Goal: Task Accomplishment & Management: Complete application form

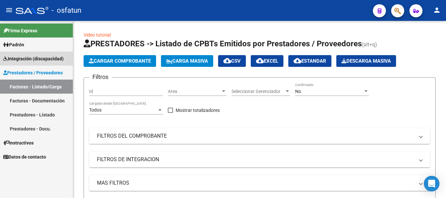
drag, startPoint x: 28, startPoint y: 57, endPoint x: 14, endPoint y: 87, distance: 33.7
click at [28, 58] on span "Integración (discapacidad)" at bounding box center [33, 58] width 60 height 7
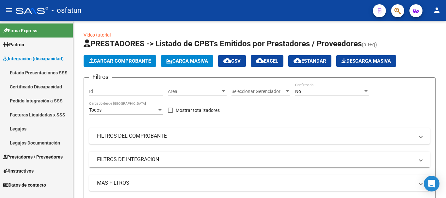
click at [30, 129] on link "Legajos" at bounding box center [36, 129] width 73 height 14
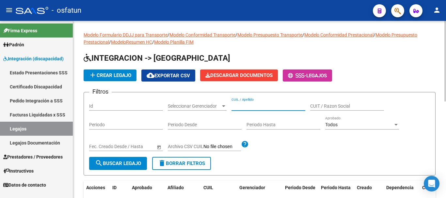
click at [263, 105] on input "CUIL / Apellido" at bounding box center [268, 106] width 74 height 6
type input "[PERSON_NAME]"
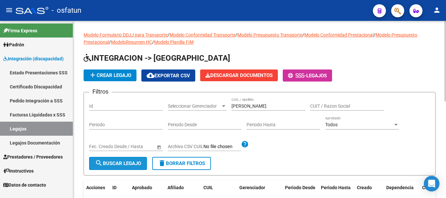
click at [118, 162] on span "search Buscar Legajo" at bounding box center [118, 164] width 46 height 6
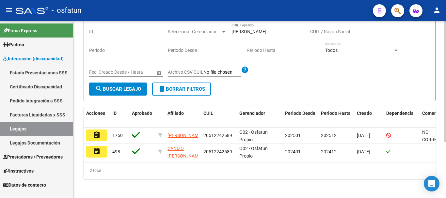
scroll to position [82, 0]
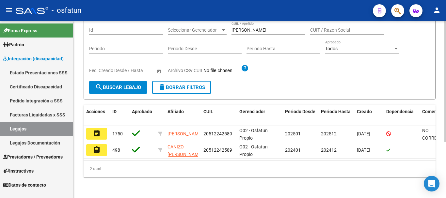
click at [445, 127] on div at bounding box center [445, 137] width 2 height 121
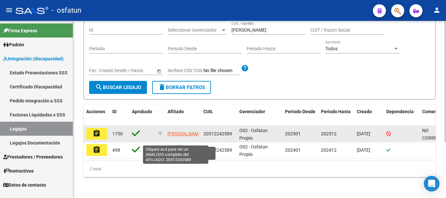
click at [180, 131] on span "[PERSON_NAME]" at bounding box center [184, 133] width 35 height 5
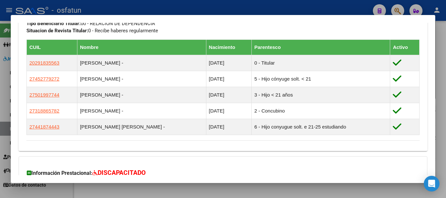
scroll to position [434, 0]
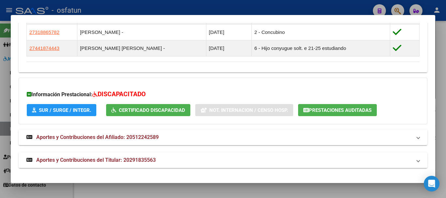
click at [185, 153] on mat-expansion-panel-header "Aportes y Contribuciones del Titular: 20291835563" at bounding box center [223, 160] width 409 height 16
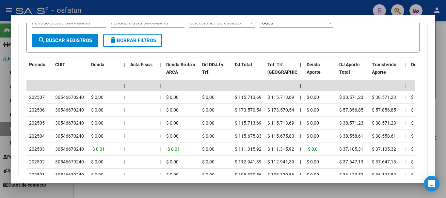
scroll to position [626, 0]
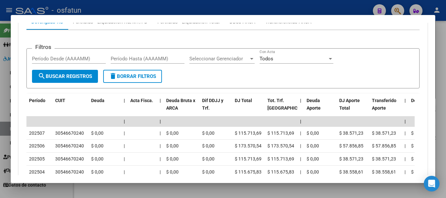
click at [446, 133] on div at bounding box center [223, 99] width 446 height 198
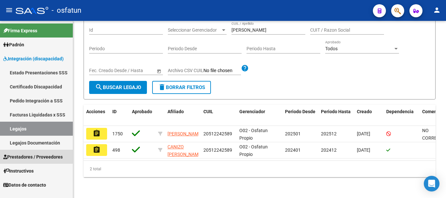
click at [35, 156] on span "Prestadores / Proveedores" at bounding box center [32, 156] width 59 height 7
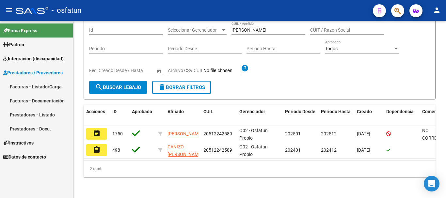
click at [32, 85] on link "Facturas - Listado/Carga" at bounding box center [36, 87] width 73 height 14
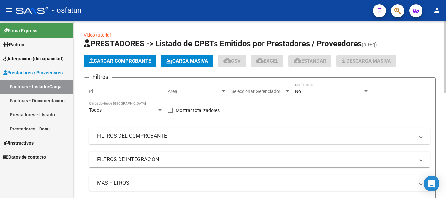
click at [132, 63] on span "Cargar Comprobante" at bounding box center [120, 61] width 62 height 6
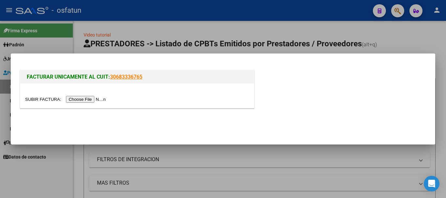
click at [94, 100] on input "file" at bounding box center [66, 99] width 83 height 7
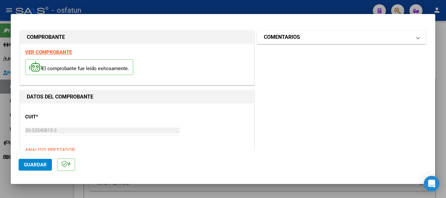
click at [314, 41] on mat-panel-title "COMENTARIOS" at bounding box center [338, 37] width 148 height 8
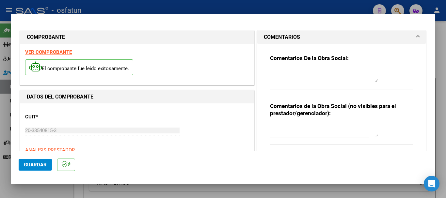
click at [286, 128] on textarea at bounding box center [324, 130] width 108 height 13
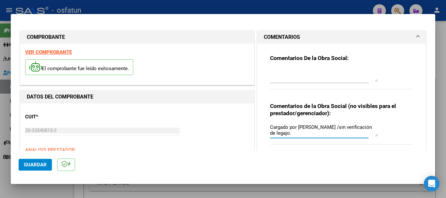
type textarea "Cargado por [PERSON_NAME] /sin verificación de legajo."
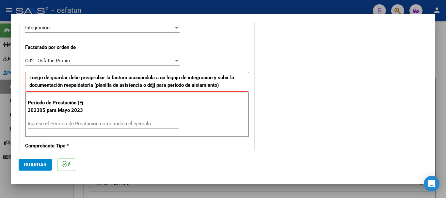
scroll to position [176, 0]
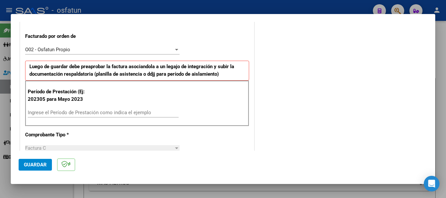
click at [53, 115] on input "Ingrese el Período de Prestación como indica el ejemplo" at bounding box center [103, 113] width 151 height 6
type input "202507"
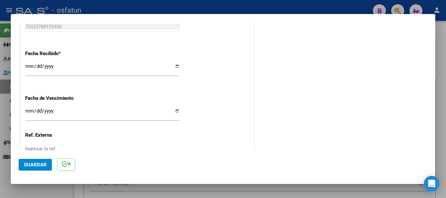
scroll to position [516, 0]
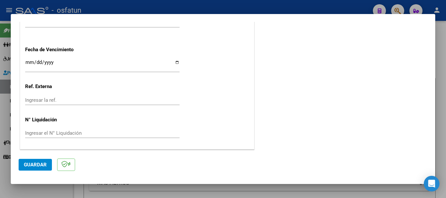
click at [35, 166] on span "Guardar" at bounding box center [35, 165] width 23 height 6
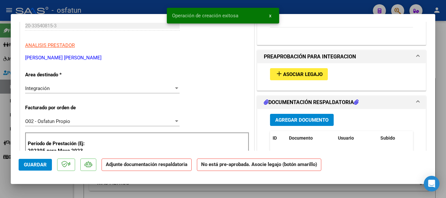
scroll to position [128, 0]
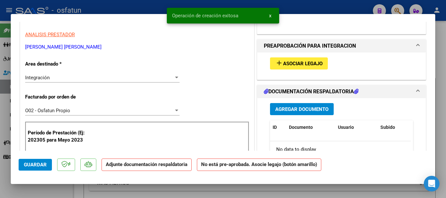
click at [303, 63] on span "Asociar Legajo" at bounding box center [302, 64] width 39 height 6
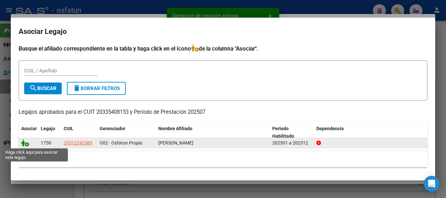
click at [24, 145] on icon at bounding box center [25, 142] width 8 height 7
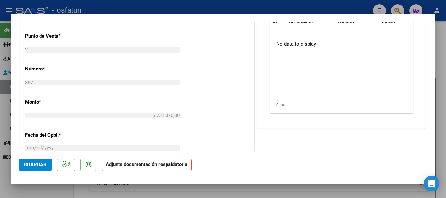
scroll to position [258, 0]
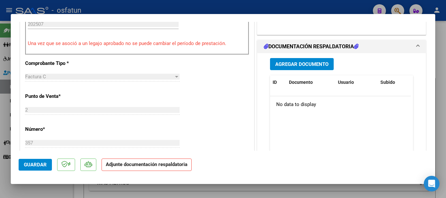
click at [311, 65] on span "Agregar Documento" at bounding box center [301, 64] width 53 height 6
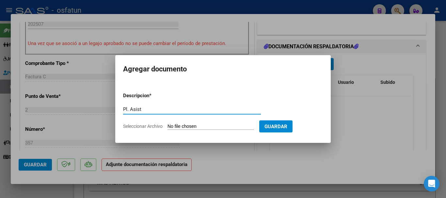
type input "Pl. Asist"
click at [211, 127] on input "Seleccionar Archivo" at bounding box center [210, 127] width 86 height 6
type input "C:\fakepath\Pl. Asist [DATE].pdf"
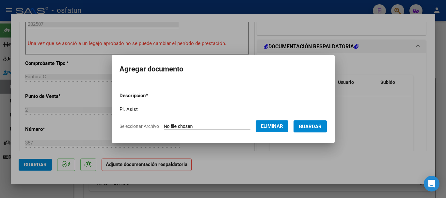
click at [319, 128] on span "Guardar" at bounding box center [310, 127] width 23 height 6
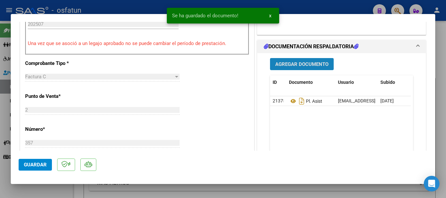
click at [286, 67] on span "Agregar Documento" at bounding box center [301, 64] width 53 height 6
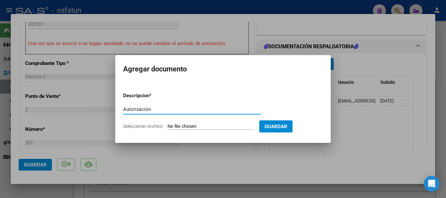
type input "Autorización"
click at [209, 128] on input "Seleccionar Archivo" at bounding box center [210, 127] width 86 height 6
type input "C:\fakepath\order_3295846 autorización a terapias..pdf"
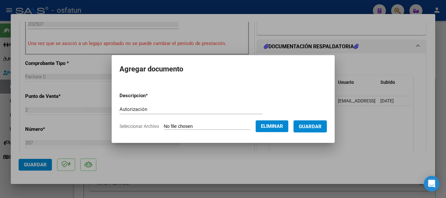
click at [326, 130] on button "Guardar" at bounding box center [309, 126] width 33 height 12
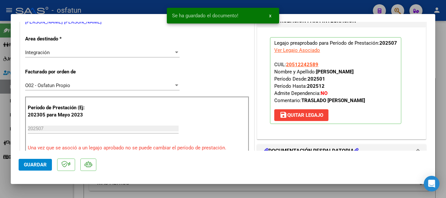
scroll to position [130, 0]
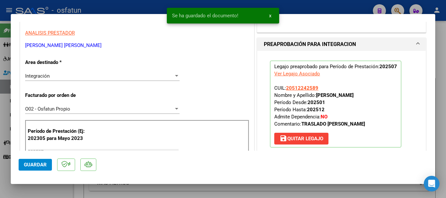
drag, startPoint x: 79, startPoint y: 46, endPoint x: 23, endPoint y: 46, distance: 55.5
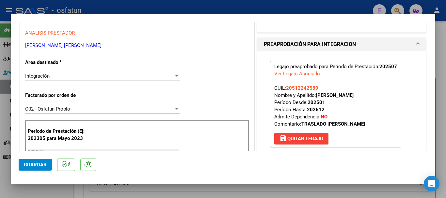
copy p "[PERSON_NAME] [PERSON_NAME]"
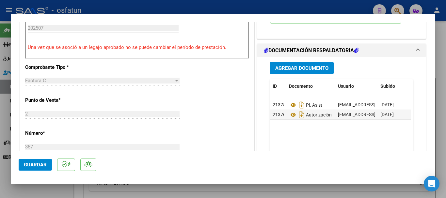
scroll to position [312, 0]
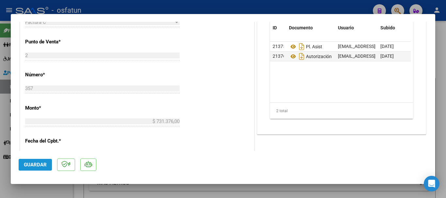
click at [37, 164] on span "Guardar" at bounding box center [35, 165] width 23 height 6
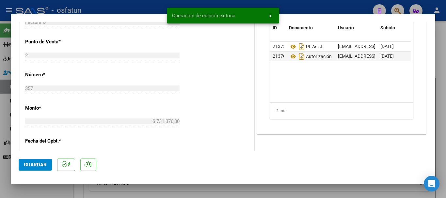
click at [446, 150] on div at bounding box center [223, 99] width 446 height 198
type input "$ 0,00"
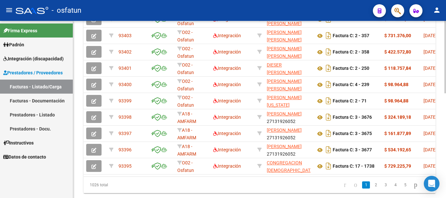
scroll to position [256, 0]
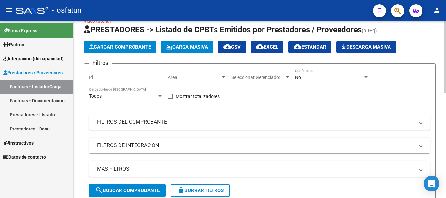
scroll to position [0, 0]
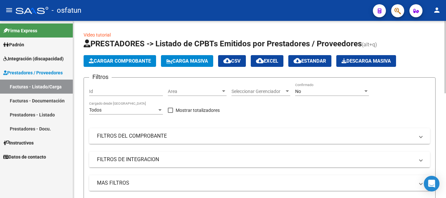
click at [446, 14] on div "menu - osfatun person Firma Express Padrón Análisis Afiliado Integración (disca…" at bounding box center [223, 99] width 446 height 198
click at [26, 60] on span "Integración (discapacidad)" at bounding box center [33, 58] width 60 height 7
